Goal: Task Accomplishment & Management: Complete application form

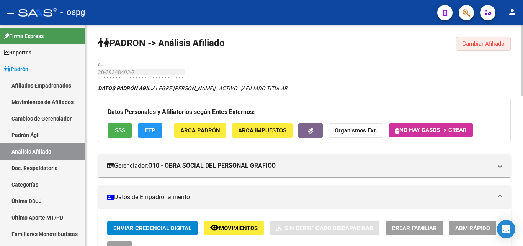
click at [489, 44] on span "Cambiar Afiliado" at bounding box center [483, 43] width 43 height 7
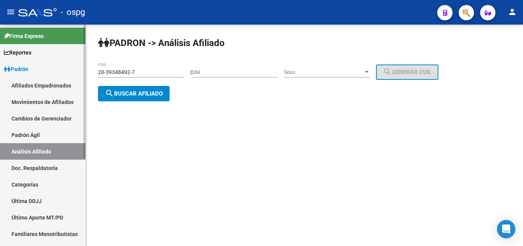
drag, startPoint x: 149, startPoint y: 72, endPoint x: 0, endPoint y: 45, distance: 151.3
click at [0, 45] on mat-sidenav-container "Firma Express Reportes Ingresos Devengados Análisis Histórico Detalles Transfer…" at bounding box center [261, 135] width 523 height 221
click at [144, 97] on button "search Buscar afiliado" at bounding box center [134, 93] width 72 height 15
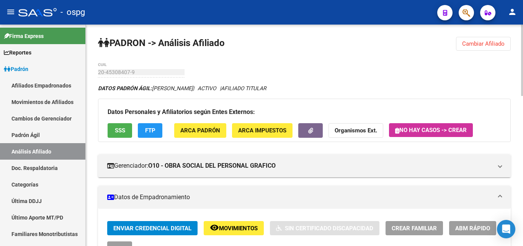
drag, startPoint x: 500, startPoint y: 39, endPoint x: 493, endPoint y: 42, distance: 7.4
click at [499, 40] on button "Cambiar Afiliado" at bounding box center [483, 44] width 55 height 14
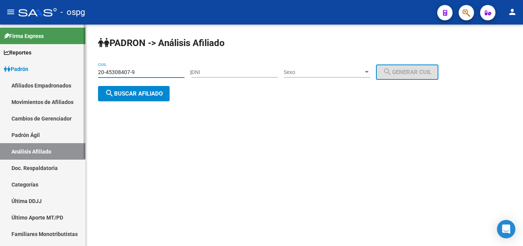
drag, startPoint x: 131, startPoint y: 74, endPoint x: 0, endPoint y: 67, distance: 131.6
click at [0, 67] on mat-sidenav-container "Firma Express Reportes Ingresos Devengados Análisis Histórico Detalles Transfer…" at bounding box center [261, 135] width 523 height 221
type input "20-33396081-9"
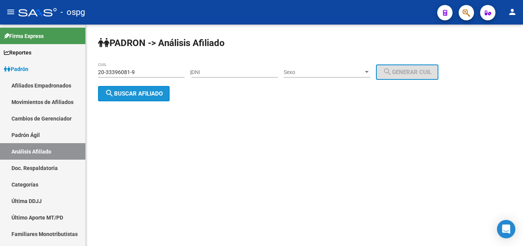
click at [140, 93] on span "search Buscar afiliado" at bounding box center [134, 93] width 58 height 7
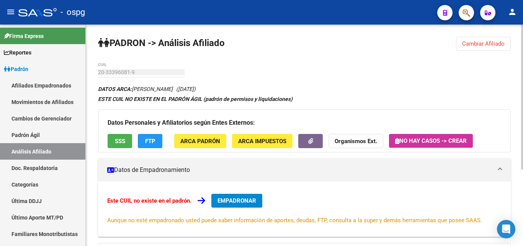
click at [243, 201] on span "EMPADRONAR" at bounding box center [237, 200] width 39 height 7
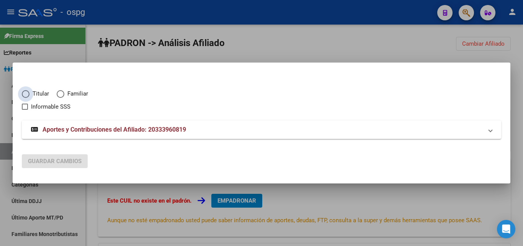
click at [26, 94] on span "Elija una opción" at bounding box center [26, 94] width 8 height 8
click at [26, 94] on input "Titular" at bounding box center [26, 94] width 8 height 8
radio input "true"
checkbox input "true"
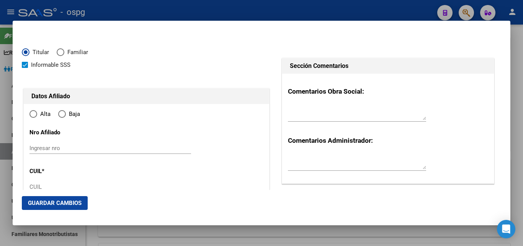
type input "20-33396081-9"
type input "33396081"
type input "[PERSON_NAME]"
type input "[DATE]"
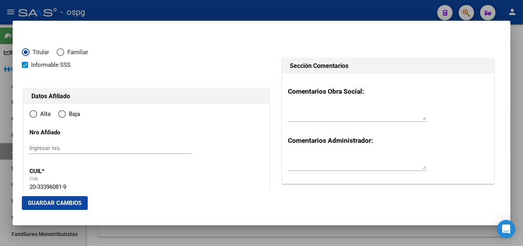
type input "[GEOGRAPHIC_DATA][PERSON_NAME]"
type input "1629"
type input "LOS AROMOS"
type input "666"
radio input "true"
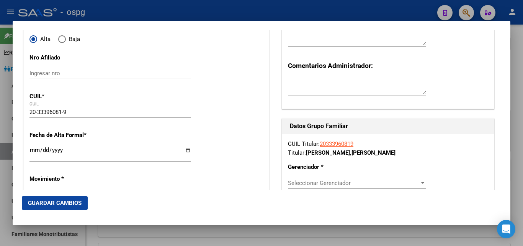
scroll to position [77, 0]
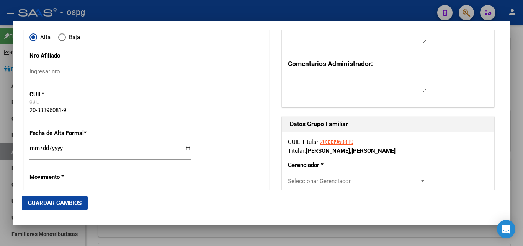
click at [34, 150] on input "Ingresar fecha" at bounding box center [110, 151] width 162 height 12
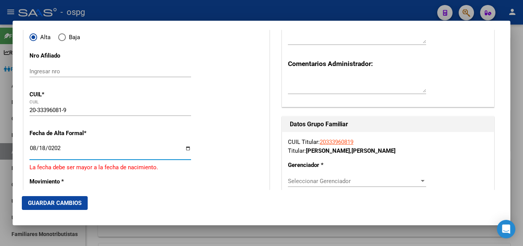
type input "[DATE]"
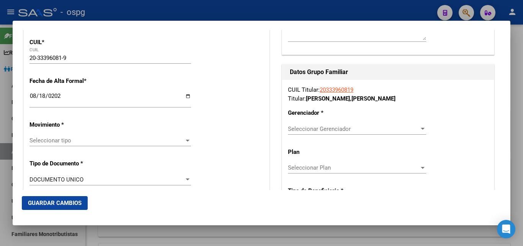
scroll to position [192, 0]
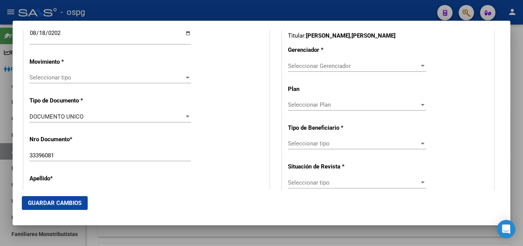
click at [63, 79] on span "Seleccionar tipo" at bounding box center [106, 77] width 155 height 7
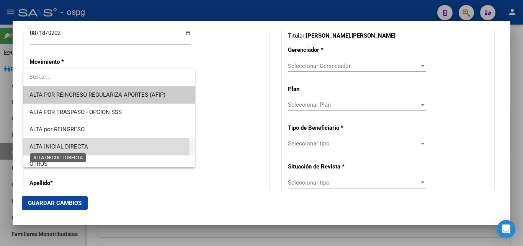
drag, startPoint x: 77, startPoint y: 147, endPoint x: 86, endPoint y: 146, distance: 9.3
click at [79, 147] on span "ALTA INICIAL DIRECTA" at bounding box center [58, 146] width 59 height 7
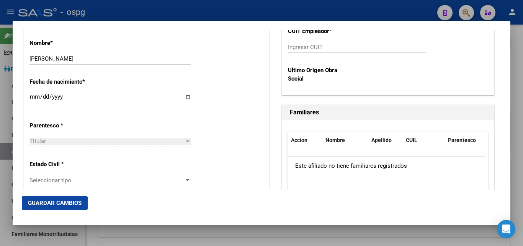
scroll to position [421, 0]
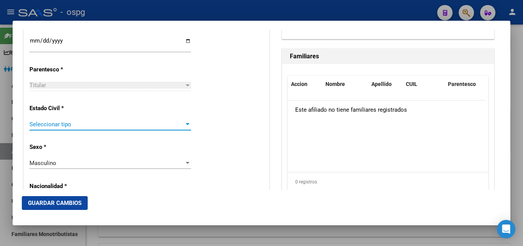
click at [54, 126] on span "Seleccionar tipo" at bounding box center [106, 124] width 155 height 7
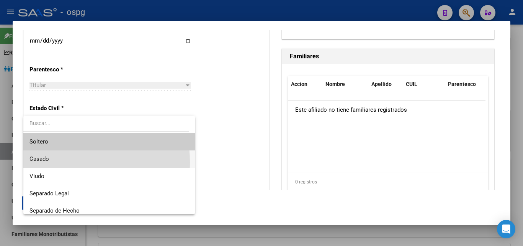
click at [44, 162] on span "Casado" at bounding box center [108, 158] width 159 height 17
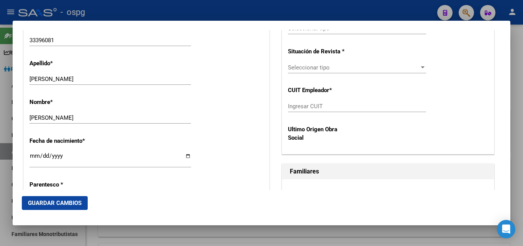
scroll to position [115, 0]
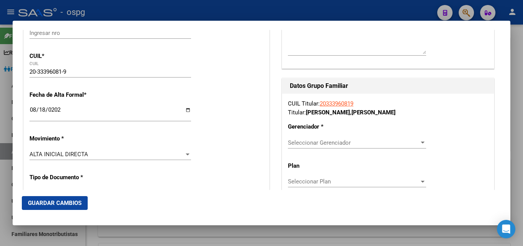
click at [319, 140] on span "Seleccionar Gerenciador" at bounding box center [353, 142] width 131 height 7
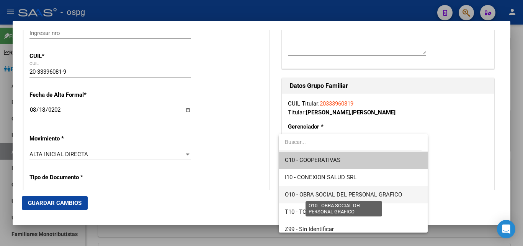
click at [353, 191] on span "O10 - OBRA SOCIAL DEL PERSONAL GRAFICO" at bounding box center [343, 194] width 117 height 7
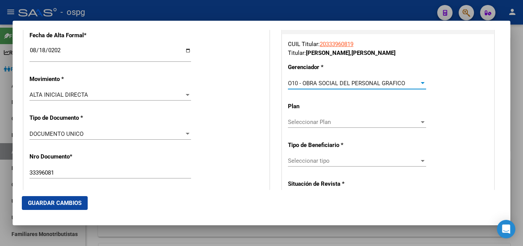
scroll to position [192, 0]
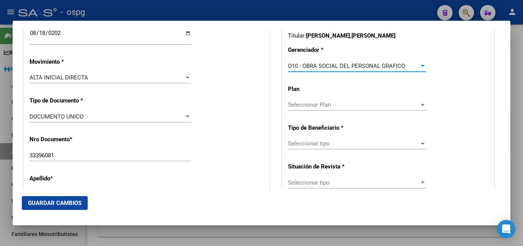
click at [323, 139] on div "Seleccionar tipo Seleccionar tipo" at bounding box center [357, 143] width 138 height 11
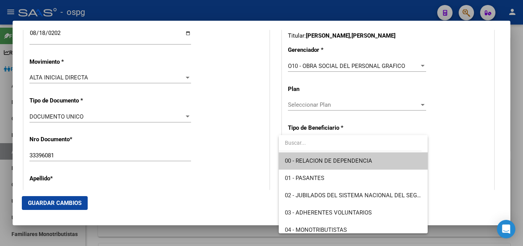
click at [373, 154] on span "00 - RELACION DE DEPENDENCIA" at bounding box center [353, 160] width 136 height 17
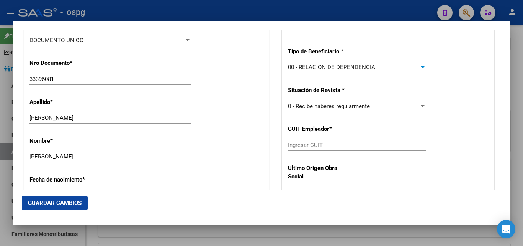
scroll to position [268, 0]
click at [317, 143] on input "Ingresar CUIT" at bounding box center [357, 144] width 138 height 7
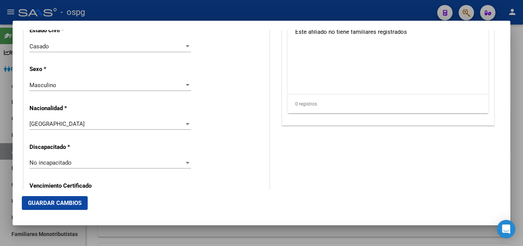
scroll to position [498, 0]
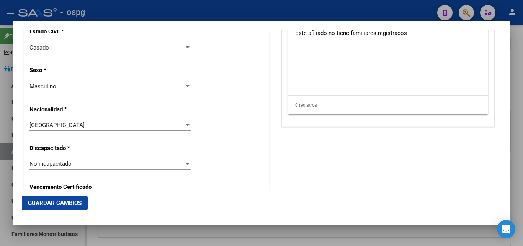
type input "30-50043961-7"
click at [49, 200] on span "Guardar Cambios" at bounding box center [55, 202] width 54 height 7
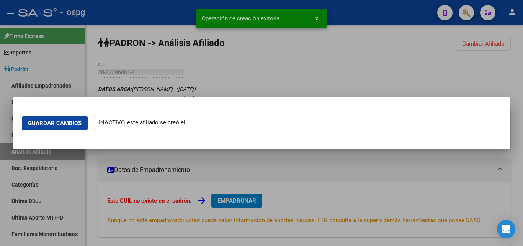
scroll to position [0, 0]
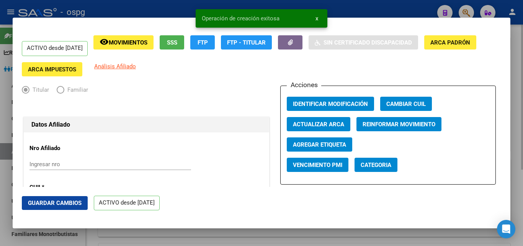
drag, startPoint x: 512, startPoint y: 73, endPoint x: 518, endPoint y: 75, distance: 6.2
click at [516, 74] on div at bounding box center [261, 123] width 523 height 246
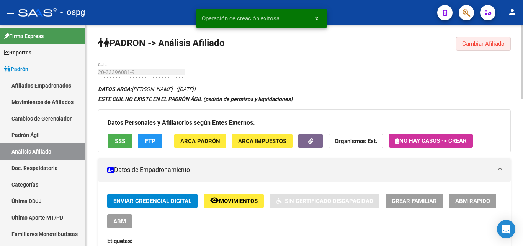
drag, startPoint x: 482, startPoint y: 43, endPoint x: 323, endPoint y: 58, distance: 158.9
click at [481, 43] on span "Cambiar Afiliado" at bounding box center [483, 43] width 43 height 7
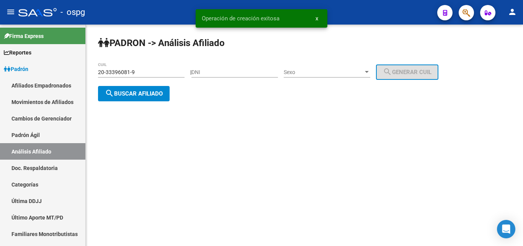
click at [119, 93] on span "search Buscar afiliado" at bounding box center [134, 93] width 58 height 7
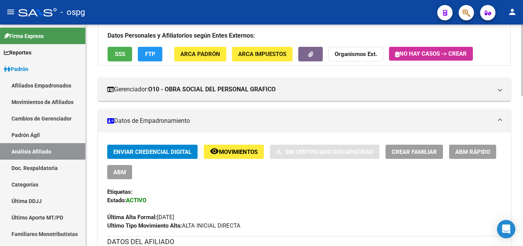
scroll to position [77, 0]
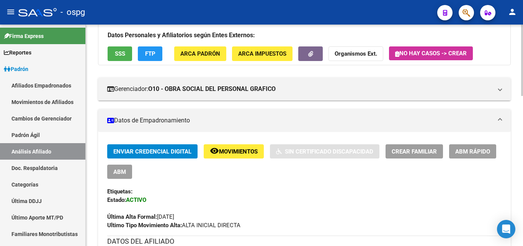
click at [425, 147] on span "Crear Familiar" at bounding box center [414, 150] width 45 height 7
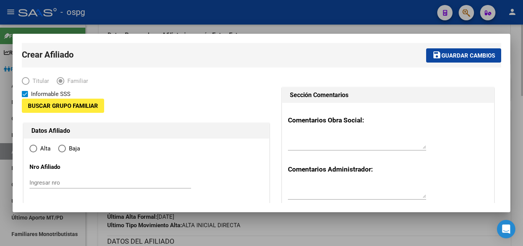
type input "30-50043961-7"
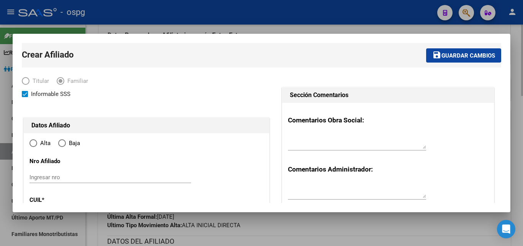
type input "[GEOGRAPHIC_DATA][PERSON_NAME]"
type input "1629"
type input "LOS AROMOS"
type input "666"
radio input "true"
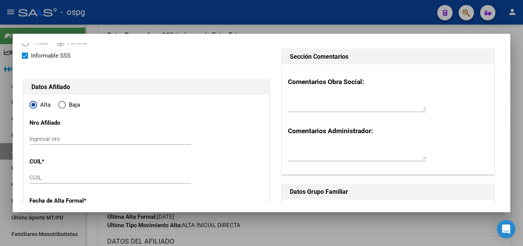
type input "30-50043961-7"
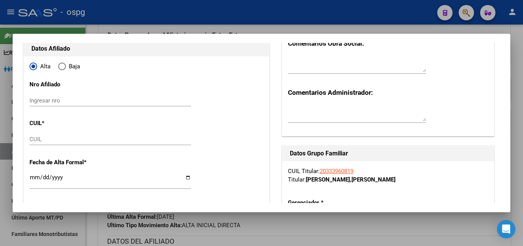
click at [41, 141] on input "CUIL" at bounding box center [110, 139] width 162 height 7
paste input "20-48444583-5"
type input "20-48444583-5"
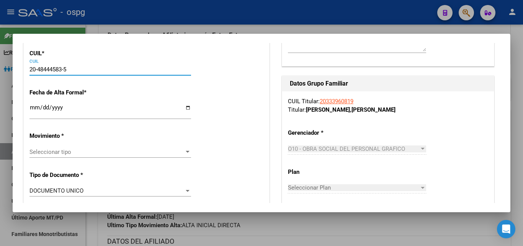
scroll to position [153, 0]
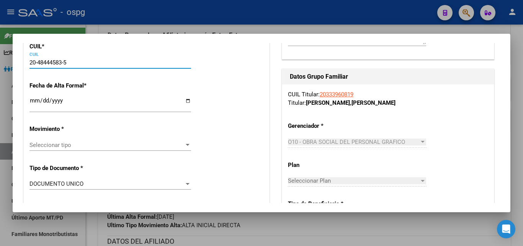
type input "48444583"
type input "[PERSON_NAME]"
type input "[DATE]"
type input "[GEOGRAPHIC_DATA][PERSON_NAME]"
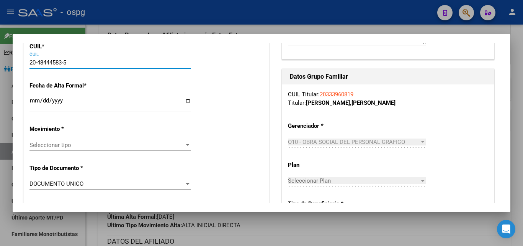
type input "20-48444583-5"
click at [32, 100] on input "Ingresar fecha" at bounding box center [110, 103] width 162 height 12
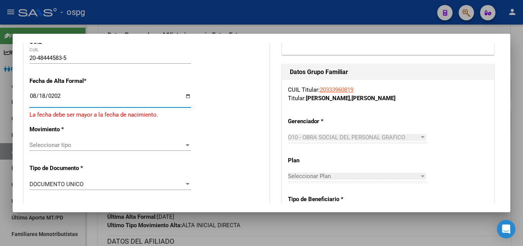
type input "[DATE]"
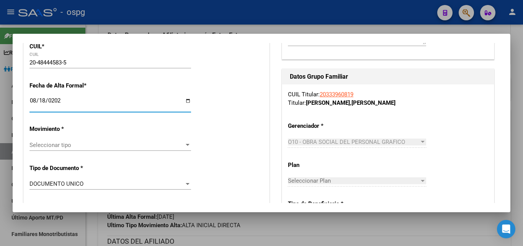
click at [56, 146] on span "Seleccionar tipo" at bounding box center [106, 144] width 155 height 7
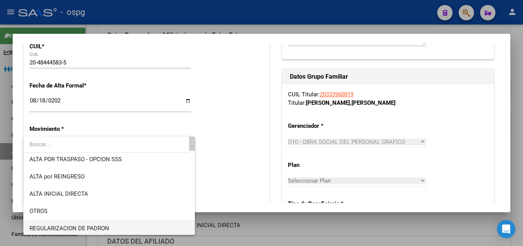
scroll to position [77, 0]
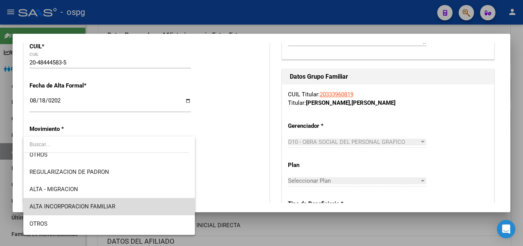
click at [121, 203] on span "ALTA INCORPORACION FAMILIAR" at bounding box center [108, 206] width 159 height 17
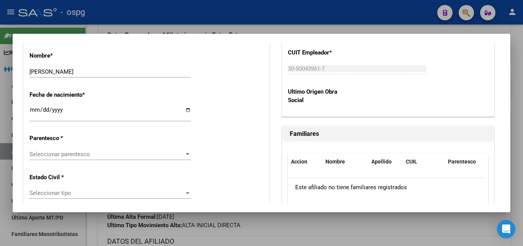
scroll to position [383, 0]
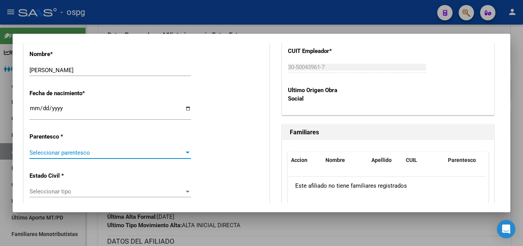
click at [108, 151] on span "Seleccionar parentesco" at bounding box center [106, 152] width 155 height 7
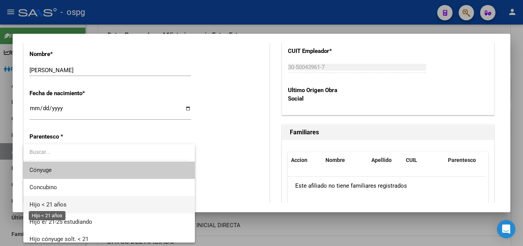
click at [60, 204] on span "Hijo < 21 años" at bounding box center [47, 204] width 37 height 7
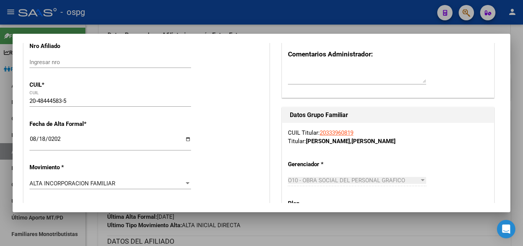
scroll to position [0, 0]
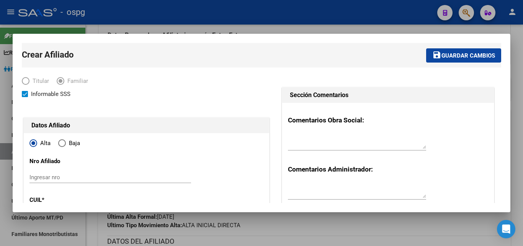
click at [460, 56] on span "Guardar cambios" at bounding box center [469, 55] width 54 height 7
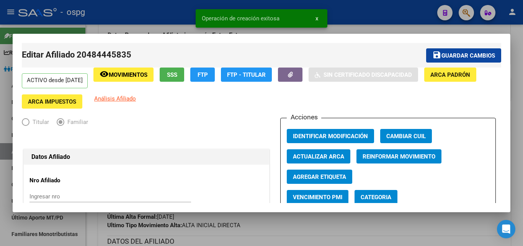
click at [512, 87] on div at bounding box center [261, 123] width 523 height 246
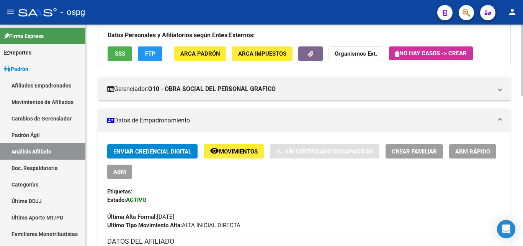
click at [424, 149] on span "Crear Familiar" at bounding box center [414, 151] width 45 height 7
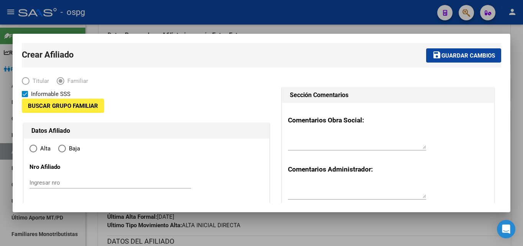
type input "30-50043961-7"
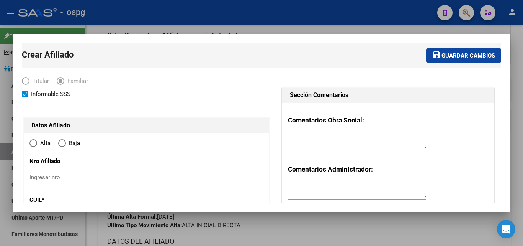
type input "[GEOGRAPHIC_DATA][PERSON_NAME]"
type input "1629"
type input "LOS AROMOS"
type input "666"
radio input "true"
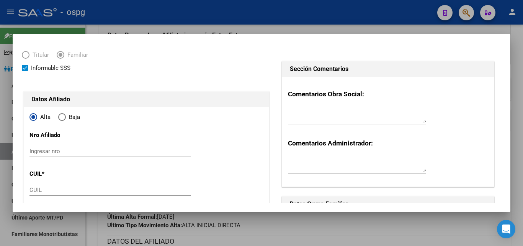
type input "30-50043961-7"
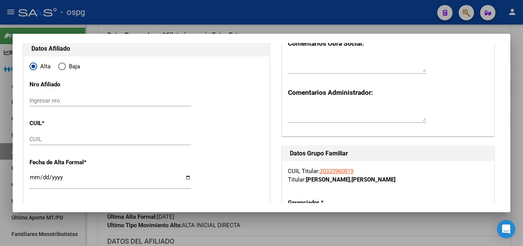
click at [36, 138] on input "CUIL" at bounding box center [110, 139] width 162 height 7
paste input "27-50227160-7"
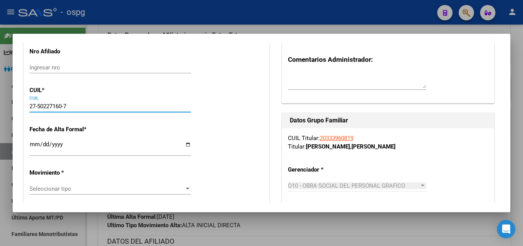
scroll to position [153, 0]
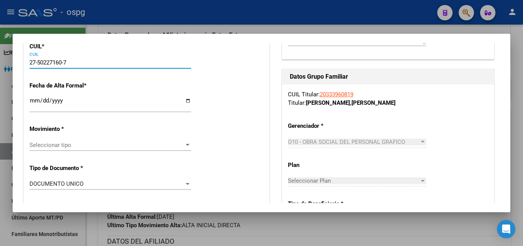
type input "27-50227160-7"
click at [33, 100] on input "Ingresar fecha" at bounding box center [110, 103] width 162 height 12
type input "50227160"
type input "[PERSON_NAME]"
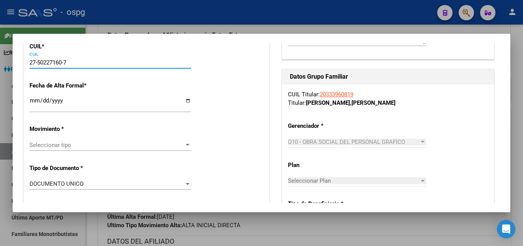
type input "[DATE]"
type input "PILAR"
type input "LOS AROMOS Y [PERSON_NAME]"
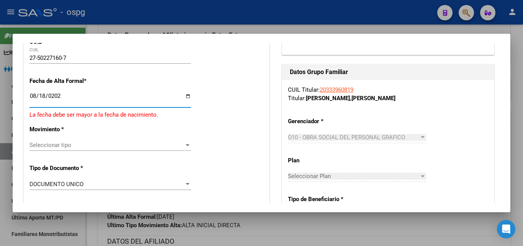
type input "[DATE]"
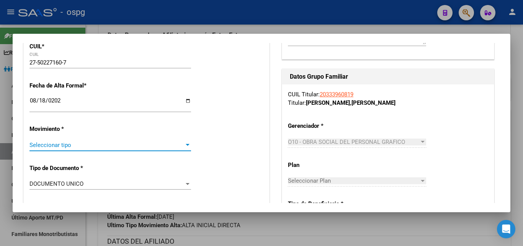
click at [51, 146] on span "Seleccionar tipo" at bounding box center [106, 144] width 155 height 7
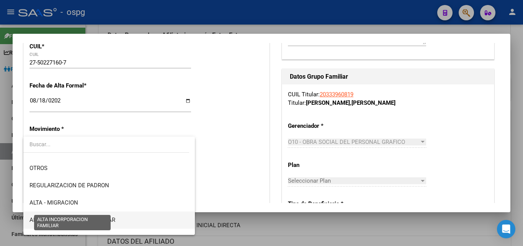
scroll to position [77, 0]
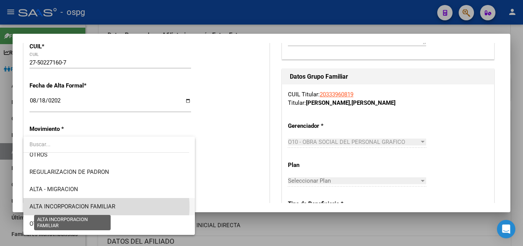
click at [96, 206] on span "ALTA INCORPORACION FAMILIAR" at bounding box center [72, 206] width 86 height 7
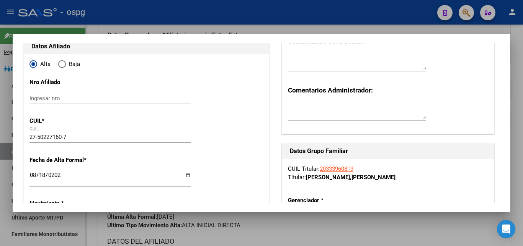
scroll to position [0, 0]
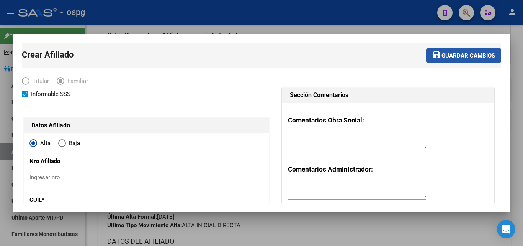
click at [473, 56] on span "Guardar cambios" at bounding box center [469, 55] width 54 height 7
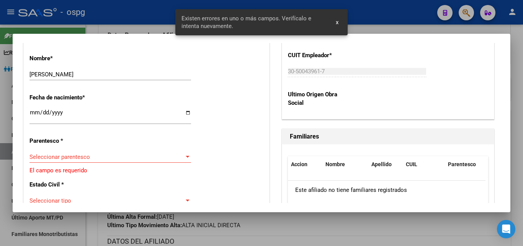
scroll to position [460, 0]
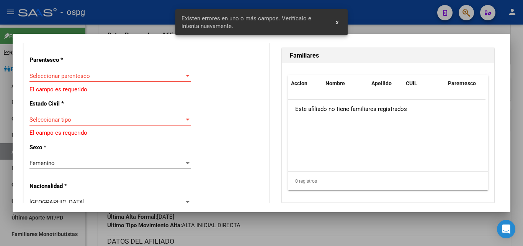
click at [70, 78] on span "Seleccionar parentesco" at bounding box center [106, 75] width 155 height 7
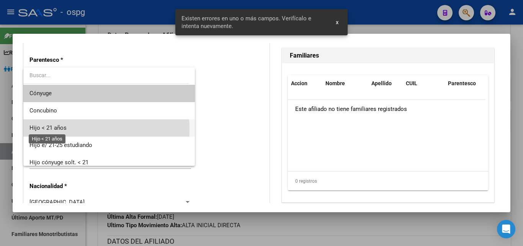
click at [56, 129] on span "Hijo < 21 años" at bounding box center [47, 127] width 37 height 7
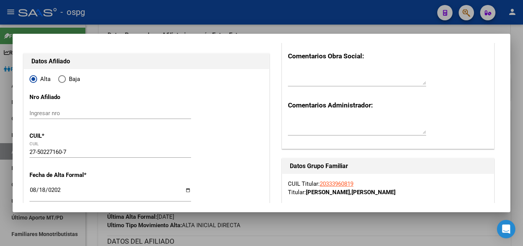
scroll to position [0, 0]
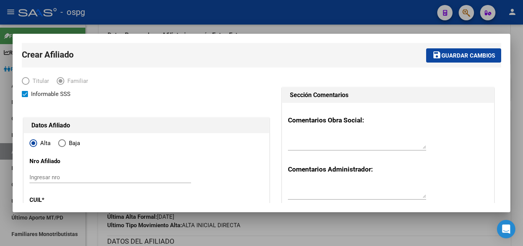
click at [469, 54] on span "Guardar cambios" at bounding box center [469, 55] width 54 height 7
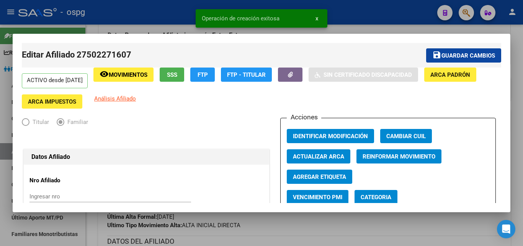
click at [520, 59] on div at bounding box center [261, 123] width 523 height 246
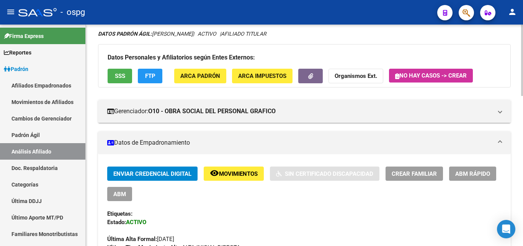
scroll to position [38, 0]
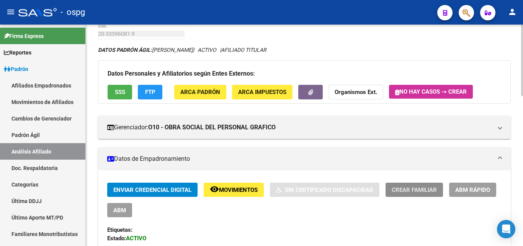
click at [413, 188] on span "Crear Familiar" at bounding box center [414, 189] width 45 height 7
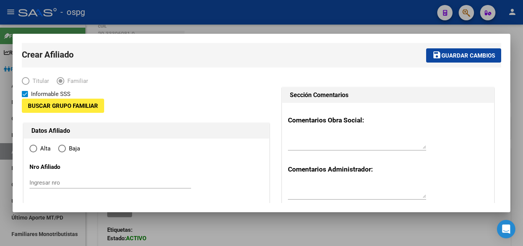
type input "30-50043961-7"
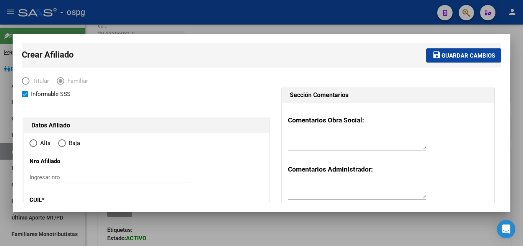
radio input "true"
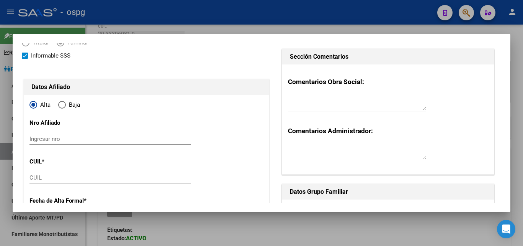
type input "[GEOGRAPHIC_DATA][PERSON_NAME]"
type input "1629"
type input "LOS AROMOS"
type input "666"
click at [48, 178] on input "CUIL" at bounding box center [110, 177] width 162 height 7
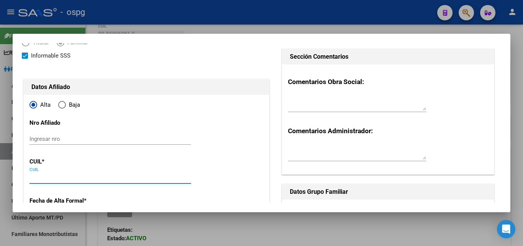
paste input "20-54415131-3"
type input "20-54415131-3"
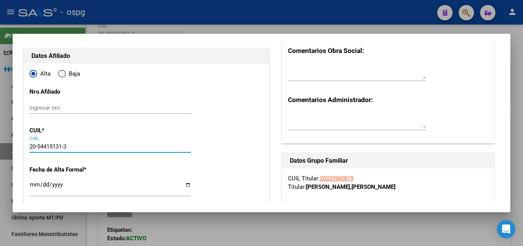
scroll to position [153, 0]
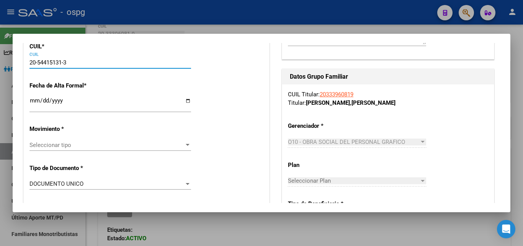
type input "54415131"
type input "[PERSON_NAME]"
type input "[DATE]"
type input "PILAR"
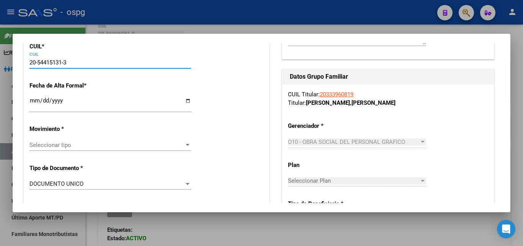
type input "LOS AROMOS Y LOS NAR"
type input "20-54415131-3"
click at [49, 144] on span "Seleccionar tipo" at bounding box center [106, 144] width 155 height 7
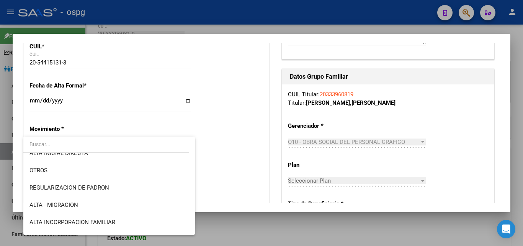
scroll to position [115, 0]
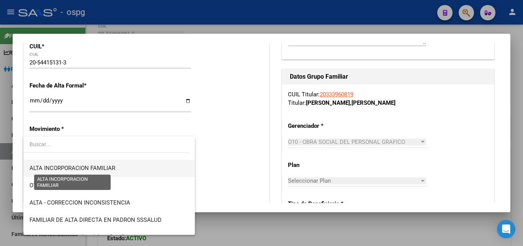
click at [109, 167] on span "ALTA INCORPORACION FAMILIAR" at bounding box center [72, 167] width 86 height 7
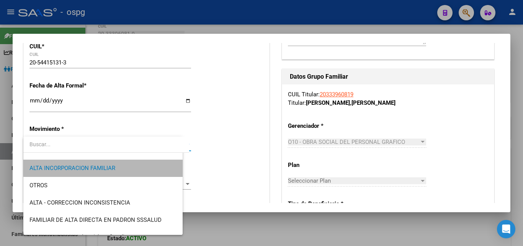
scroll to position [121, 0]
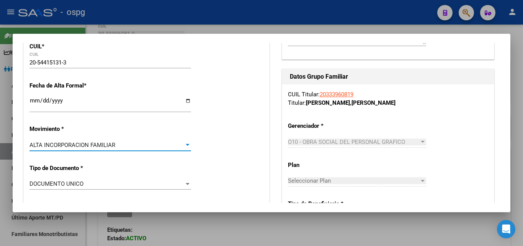
click at [34, 99] on input "Ingresar fecha" at bounding box center [110, 103] width 162 height 12
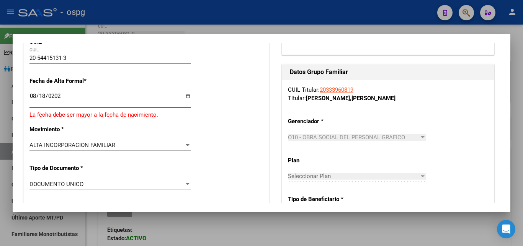
type input "[DATE]"
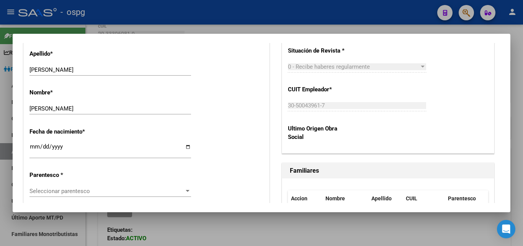
scroll to position [383, 0]
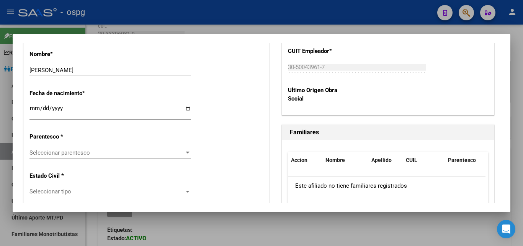
click at [49, 150] on span "Seleccionar parentesco" at bounding box center [106, 152] width 155 height 7
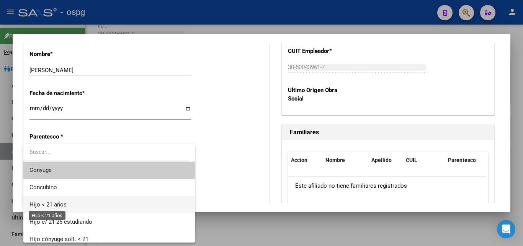
click at [54, 201] on span "Hijo < 21 años" at bounding box center [47, 204] width 37 height 7
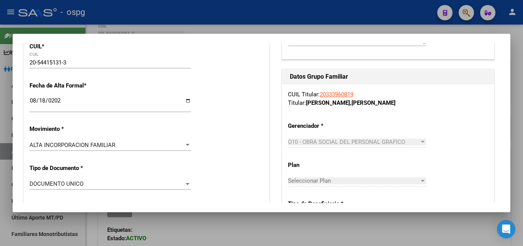
scroll to position [0, 0]
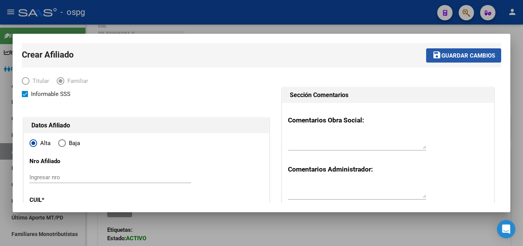
click at [455, 58] on span "Guardar cambios" at bounding box center [469, 55] width 54 height 7
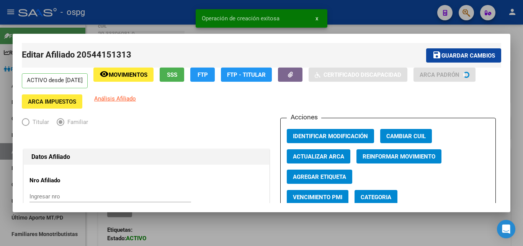
click at [518, 49] on div at bounding box center [261, 123] width 523 height 246
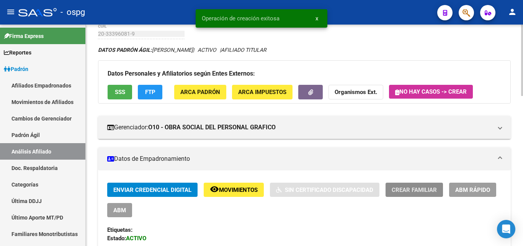
click at [422, 188] on span "Crear Familiar" at bounding box center [414, 189] width 45 height 7
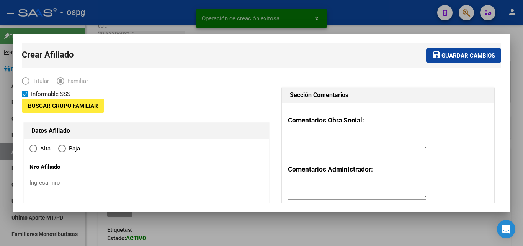
type input "30-50043961-7"
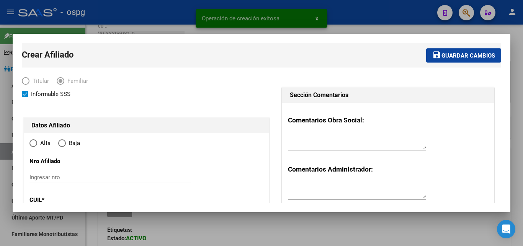
radio input "true"
type input "[GEOGRAPHIC_DATA][PERSON_NAME]"
type input "1629"
type input "LOS AROMOS"
type input "666"
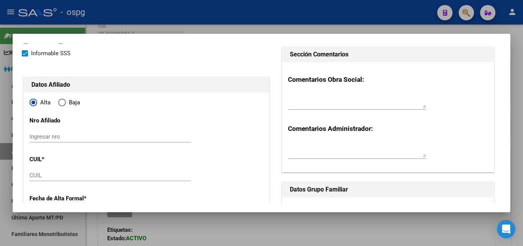
scroll to position [77, 0]
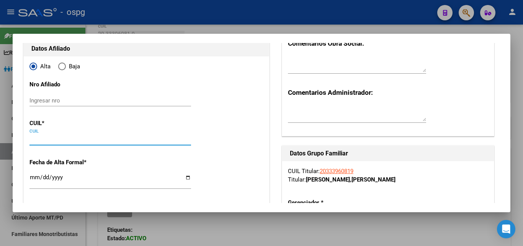
click at [61, 139] on input "CUIL" at bounding box center [110, 139] width 162 height 7
paste input "27-57172759-0"
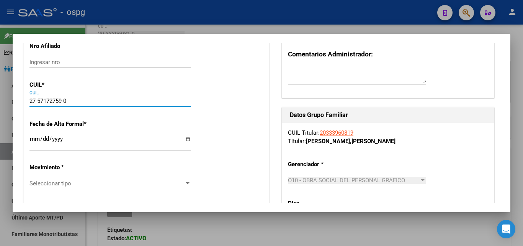
type input "27-57172759-0"
click at [36, 138] on input "Ingresar fecha" at bounding box center [110, 142] width 162 height 12
type input "57172759"
type input "[PERSON_NAME]"
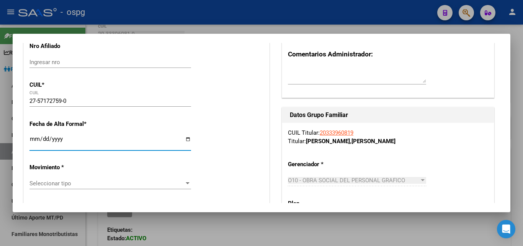
type input "[DATE]"
type input "[PERSON_NAME]"
type input "1667"
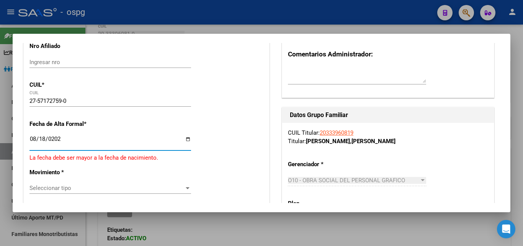
type input "[DATE]"
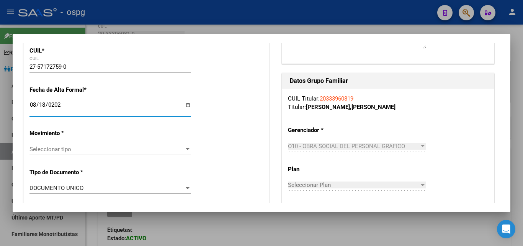
scroll to position [192, 0]
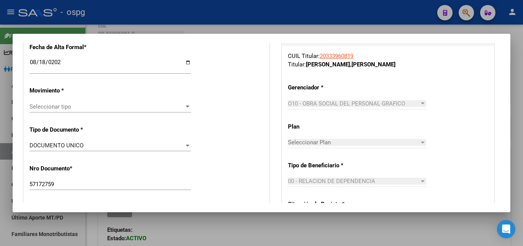
click at [114, 111] on div "Seleccionar tipo Seleccionar tipo" at bounding box center [110, 106] width 162 height 11
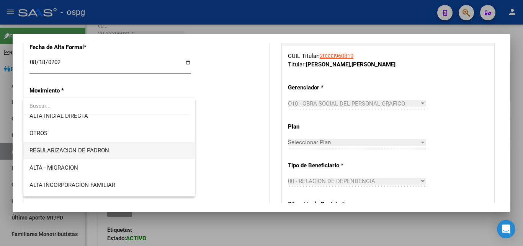
scroll to position [77, 0]
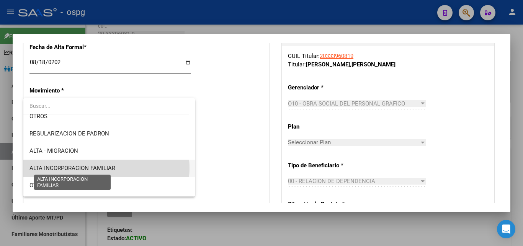
click at [106, 168] on span "ALTA INCORPORACION FAMILIAR" at bounding box center [72, 167] width 86 height 7
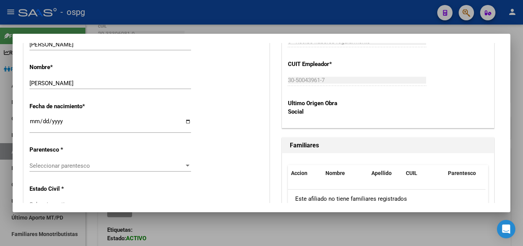
scroll to position [383, 0]
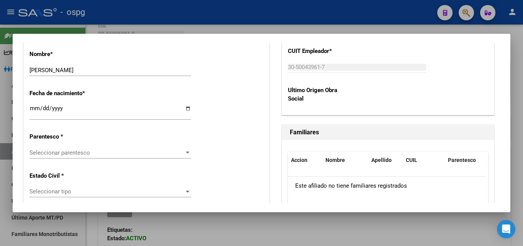
click at [86, 154] on span "Seleccionar parentesco" at bounding box center [106, 152] width 155 height 7
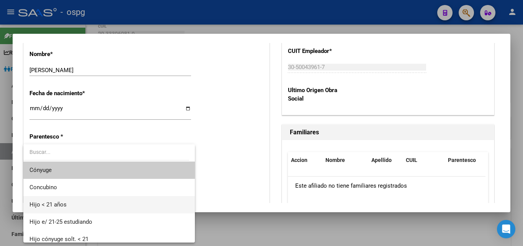
click at [74, 203] on span "Hijo < 21 años" at bounding box center [108, 204] width 159 height 17
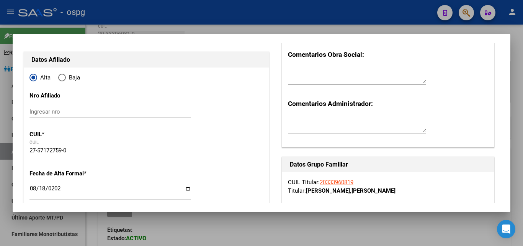
scroll to position [0, 0]
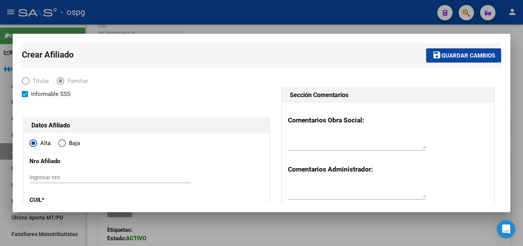
click at [459, 53] on span "Guardar cambios" at bounding box center [469, 55] width 54 height 7
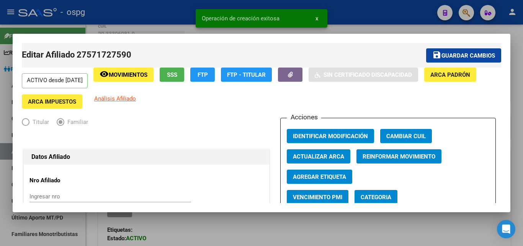
click at [519, 88] on div at bounding box center [261, 123] width 523 height 246
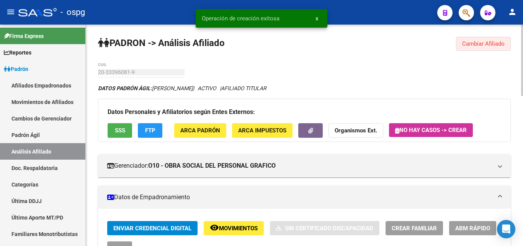
click at [488, 48] on button "Cambiar Afiliado" at bounding box center [483, 44] width 55 height 14
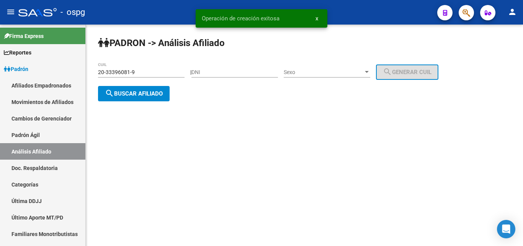
click at [142, 89] on button "search Buscar afiliado" at bounding box center [134, 93] width 72 height 15
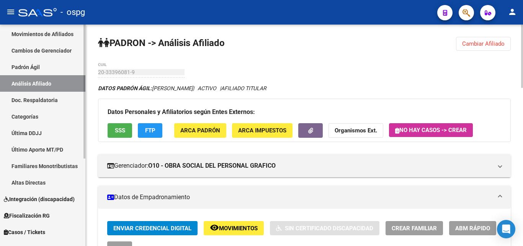
scroll to position [144, 0]
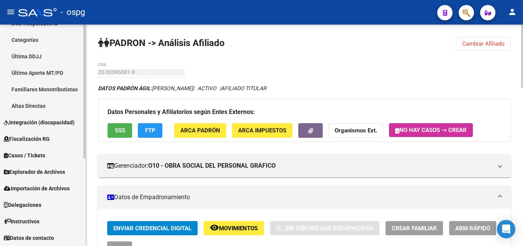
click at [47, 172] on span "Explorador de Archivos" at bounding box center [34, 171] width 61 height 8
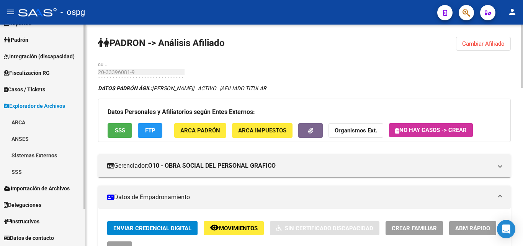
scroll to position [29, 0]
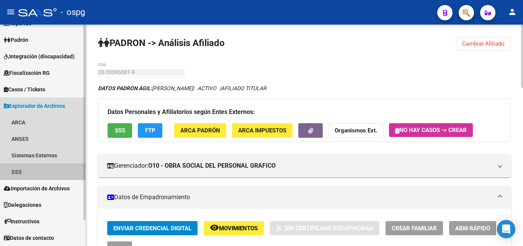
click at [28, 166] on link "SSS" at bounding box center [42, 171] width 85 height 16
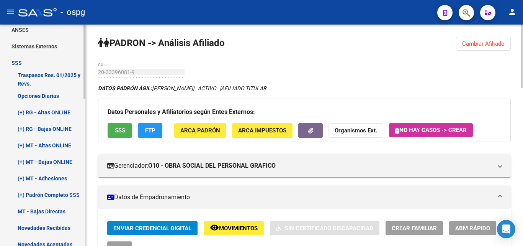
scroll to position [144, 0]
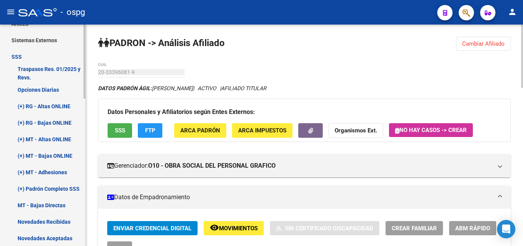
click at [58, 126] on link "(+) RG - Bajas ONLINE" at bounding box center [42, 122] width 85 height 16
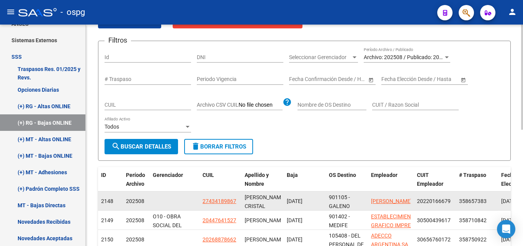
scroll to position [77, 0]
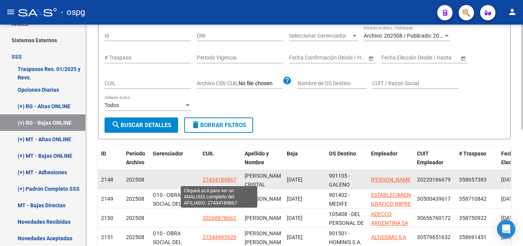
click at [218, 181] on span "27434189867" at bounding box center [220, 179] width 34 height 6
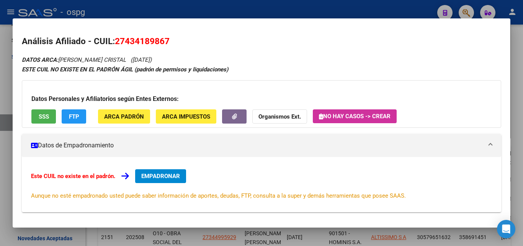
click at [515, 38] on div at bounding box center [261, 123] width 523 height 246
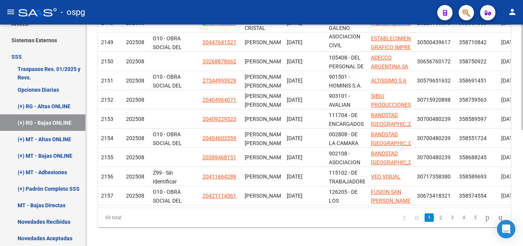
scroll to position [245, 0]
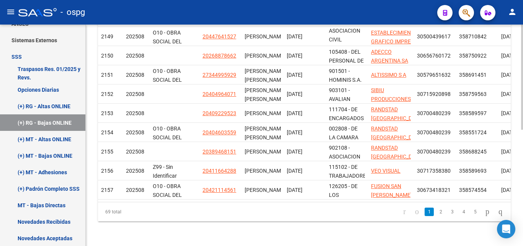
click at [509, 205] on div "Instructivo RG SSS Ir al importador de Bajas Online RG... EXPLORADOR DE ARCHIVO…" at bounding box center [305, 16] width 439 height 460
click at [436, 211] on link "2" at bounding box center [440, 211] width 9 height 8
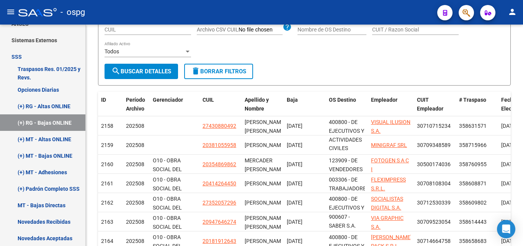
scroll to position [1, 0]
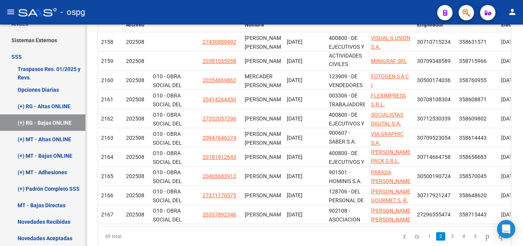
click at [523, 198] on div at bounding box center [522, 181] width 2 height 105
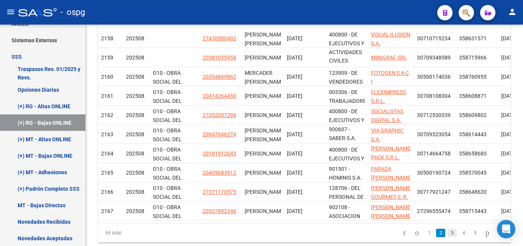
click at [448, 237] on link "3" at bounding box center [452, 232] width 9 height 8
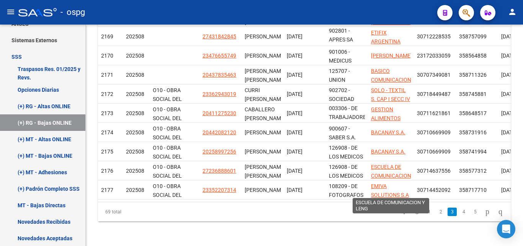
scroll to position [245, 0]
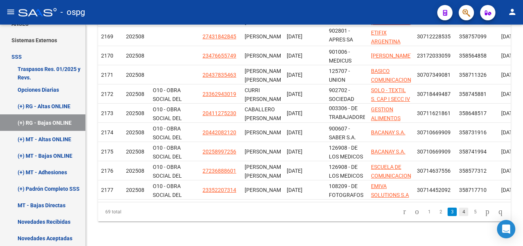
click at [459, 213] on link "4" at bounding box center [463, 211] width 9 height 8
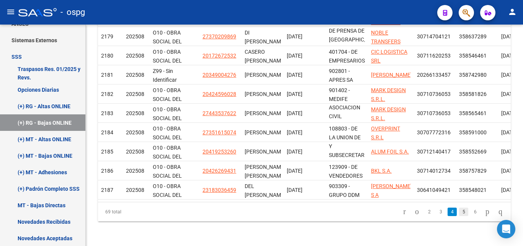
click at [459, 210] on link "5" at bounding box center [463, 211] width 9 height 8
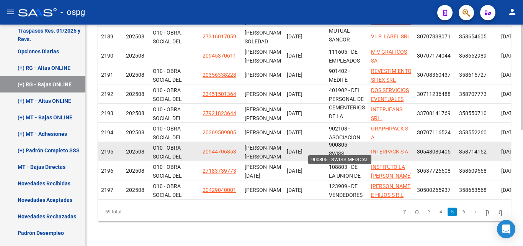
scroll to position [0, 0]
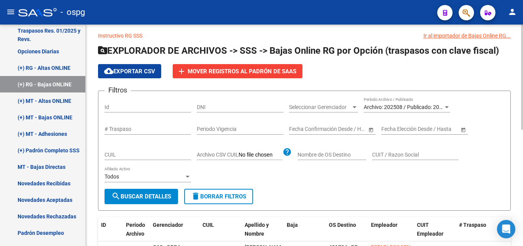
click at [523, 45] on div at bounding box center [522, 79] width 2 height 105
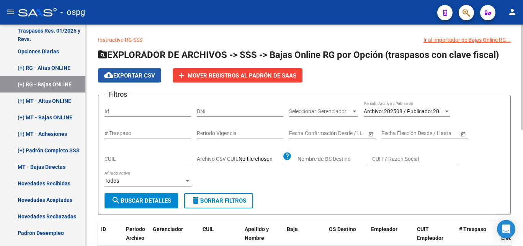
click at [131, 74] on span "cloud_download Exportar CSV" at bounding box center [129, 75] width 51 height 7
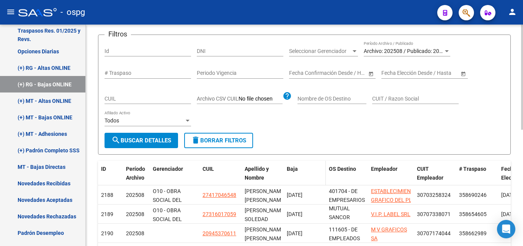
scroll to position [78, 0]
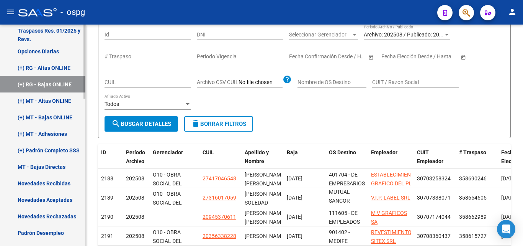
click at [46, 82] on link "(+) RG - Bajas ONLINE" at bounding box center [42, 84] width 85 height 16
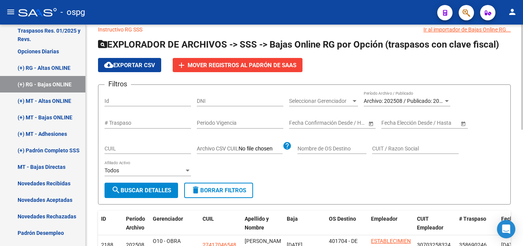
scroll to position [1, 0]
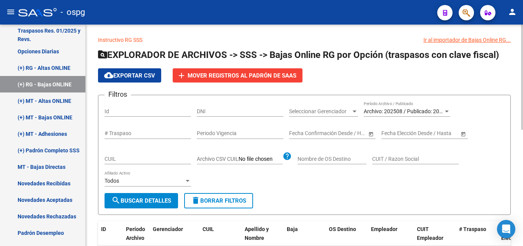
click at [226, 134] on input "Periodo Vigencia" at bounding box center [240, 133] width 87 height 7
type input "202506"
click at [140, 202] on span "search Buscar Detalles" at bounding box center [141, 200] width 60 height 7
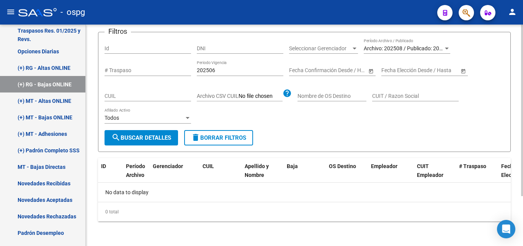
scroll to position [26, 0]
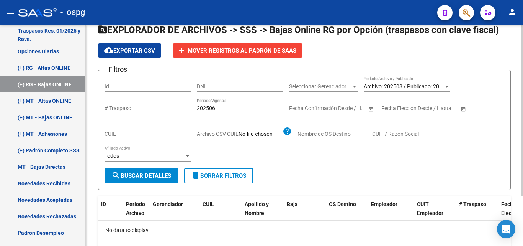
click at [419, 90] on div "Archivo: 202508 / Publicado: 202507 Período Archivo / Publicado" at bounding box center [407, 83] width 87 height 15
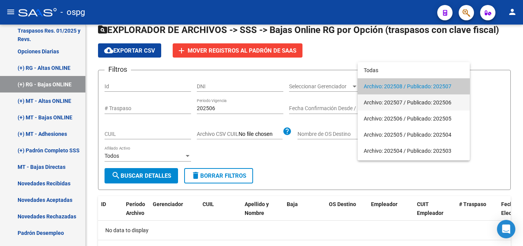
click at [422, 99] on span "Archivo: 202507 / Publicado: 202506" at bounding box center [414, 102] width 100 height 16
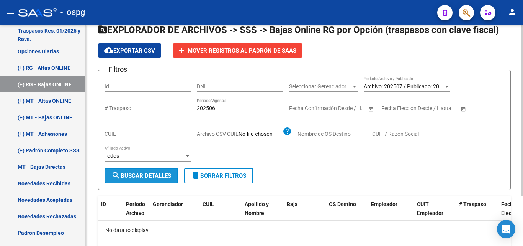
click at [147, 179] on span "search Buscar Detalles" at bounding box center [141, 175] width 60 height 7
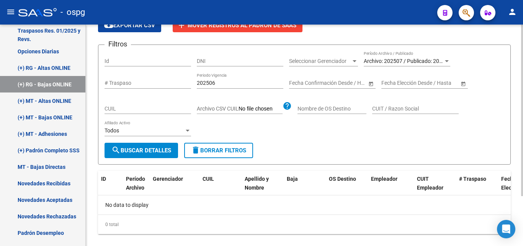
scroll to position [64, 0]
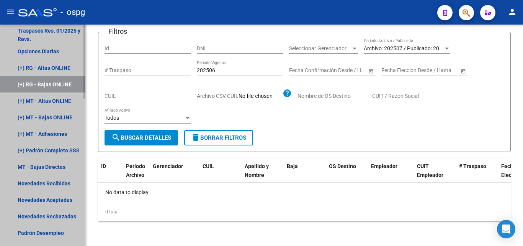
click at [42, 84] on link "(+) RG - Bajas ONLINE" at bounding box center [42, 84] width 85 height 16
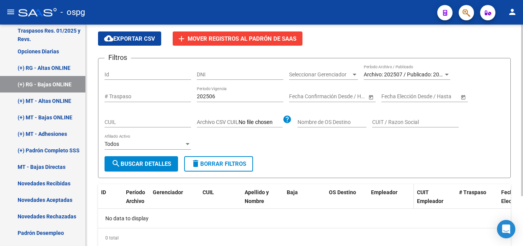
scroll to position [26, 0]
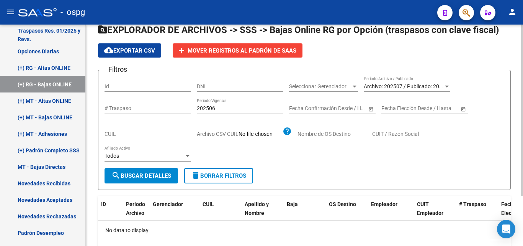
drag, startPoint x: 232, startPoint y: 111, endPoint x: 202, endPoint y: 109, distance: 30.4
click at [202, 109] on div "202506 Periodo Vigencia" at bounding box center [240, 105] width 87 height 15
drag, startPoint x: 216, startPoint y: 107, endPoint x: 110, endPoint y: 90, distance: 107.5
click at [110, 90] on div "Filtros Id DNI Seleccionar Gerenciador Seleccionar Gerenciador Archivo: 202507 …" at bounding box center [305, 122] width 400 height 92
click at [156, 174] on span "search Buscar Detalles" at bounding box center [141, 175] width 60 height 7
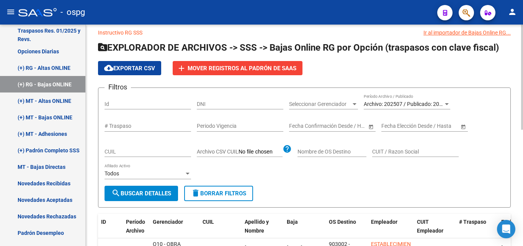
scroll to position [0, 0]
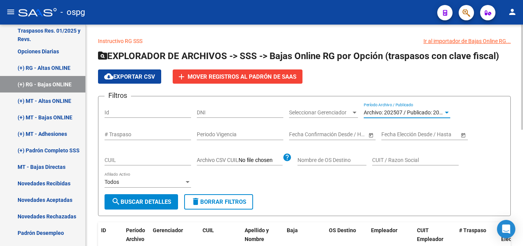
click at [431, 110] on span "Archivo: 202507 / Publicado: 202506" at bounding box center [408, 112] width 88 height 6
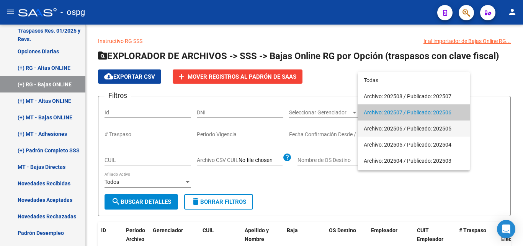
click at [414, 130] on span "Archivo: 202506 / Publicado: 202505" at bounding box center [414, 128] width 100 height 16
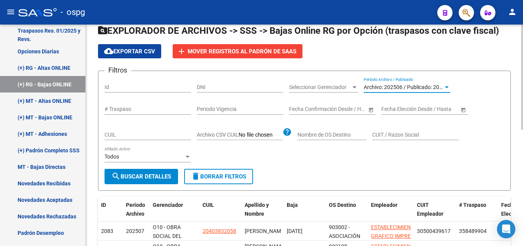
scroll to position [38, 0]
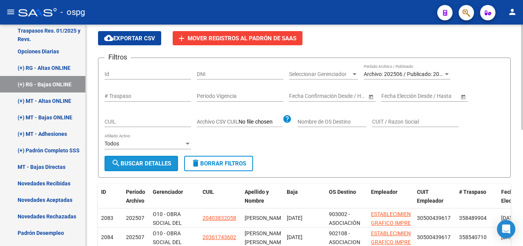
click at [156, 165] on span "search Buscar Detalles" at bounding box center [141, 163] width 60 height 7
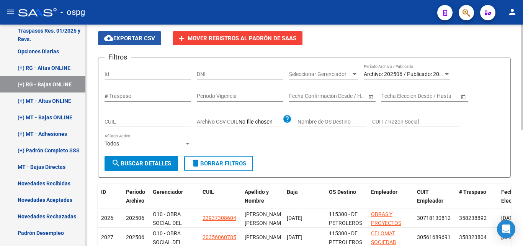
click at [131, 39] on span "cloud_download Exportar CSV" at bounding box center [129, 38] width 51 height 7
